Goal: Navigation & Orientation: Find specific page/section

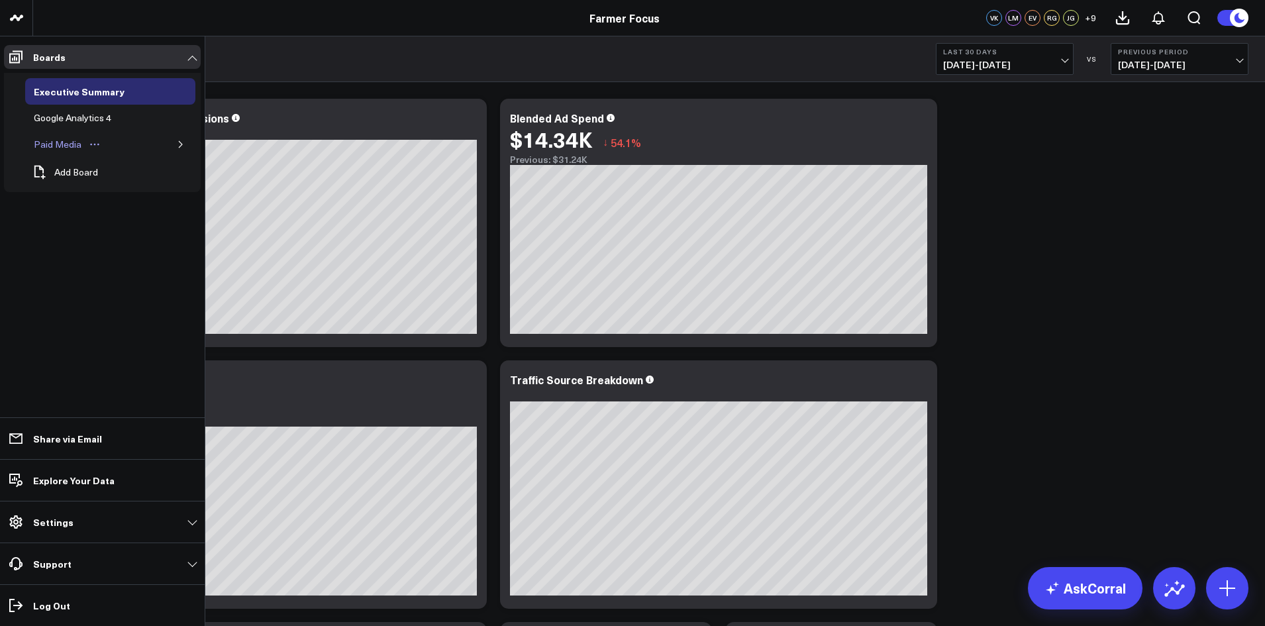
click at [68, 145] on div "Paid Media" at bounding box center [57, 144] width 54 height 16
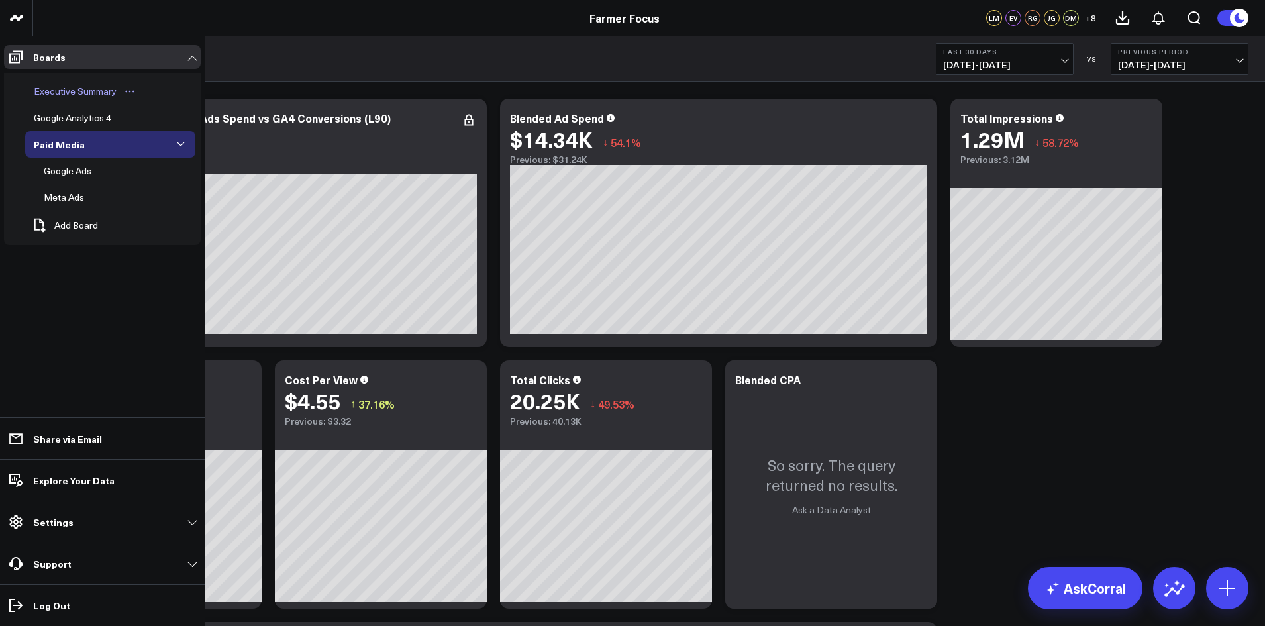
click at [72, 91] on div "Executive Summary" at bounding box center [74, 91] width 89 height 16
